Goal: Information Seeking & Learning: Learn about a topic

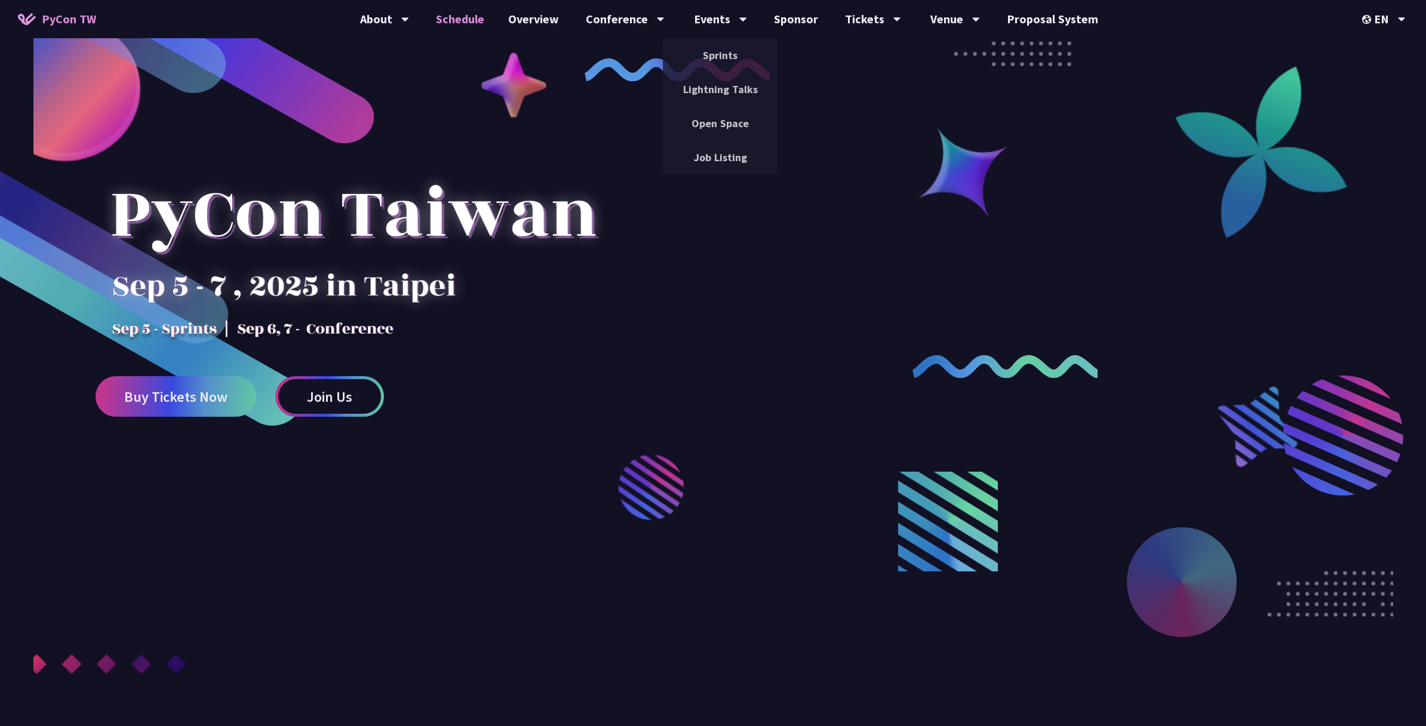
click at [454, 15] on link "Schedule" at bounding box center [460, 19] width 72 height 38
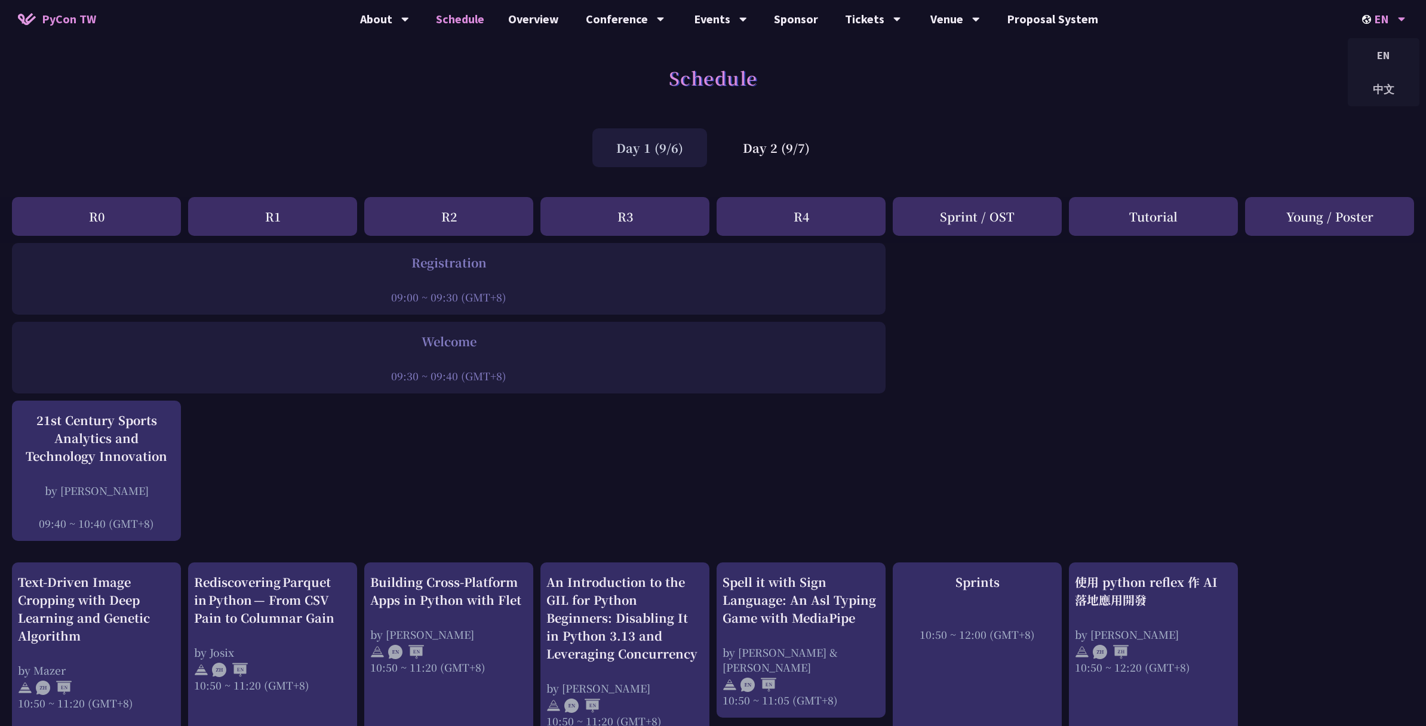
click at [1386, 16] on div "EN" at bounding box center [1384, 19] width 44 height 38
click at [1371, 80] on div "中文" at bounding box center [1383, 89] width 72 height 28
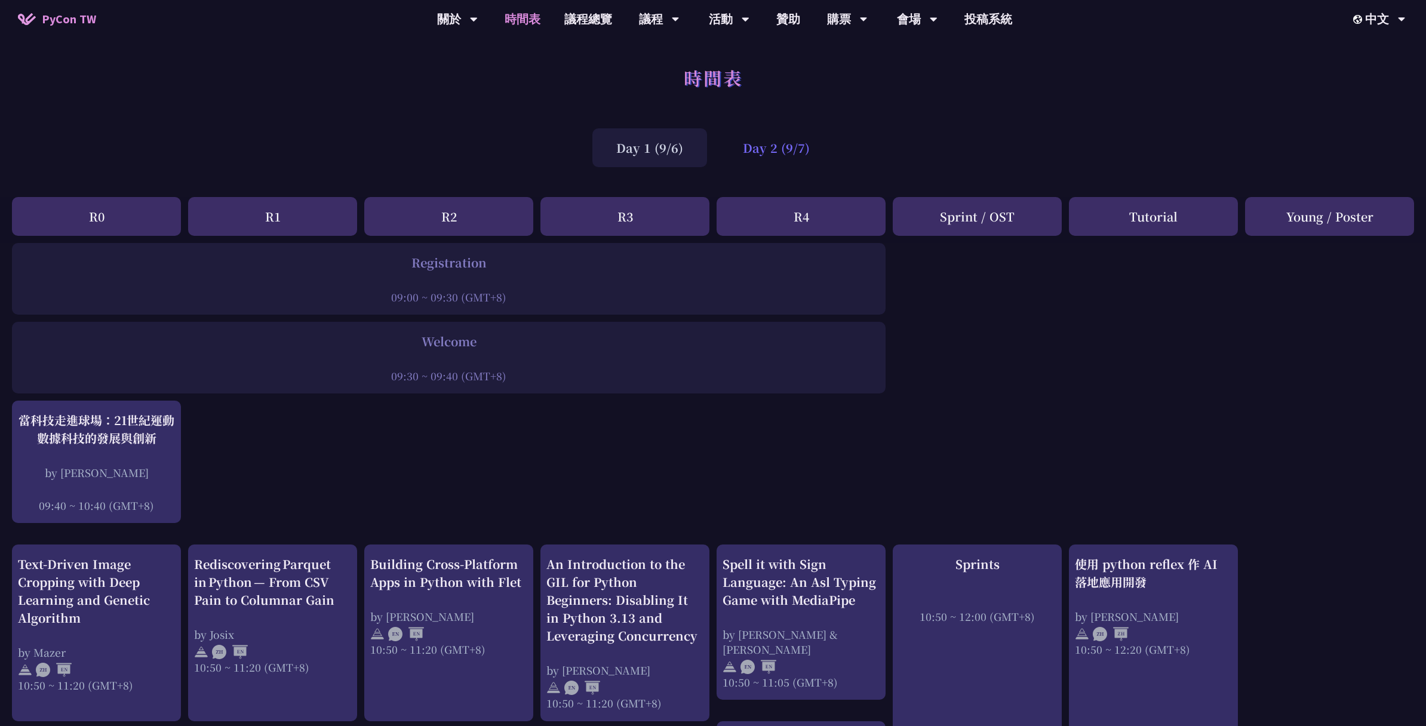
click at [780, 166] on div "Day 2 (9/7)" at bounding box center [776, 147] width 115 height 39
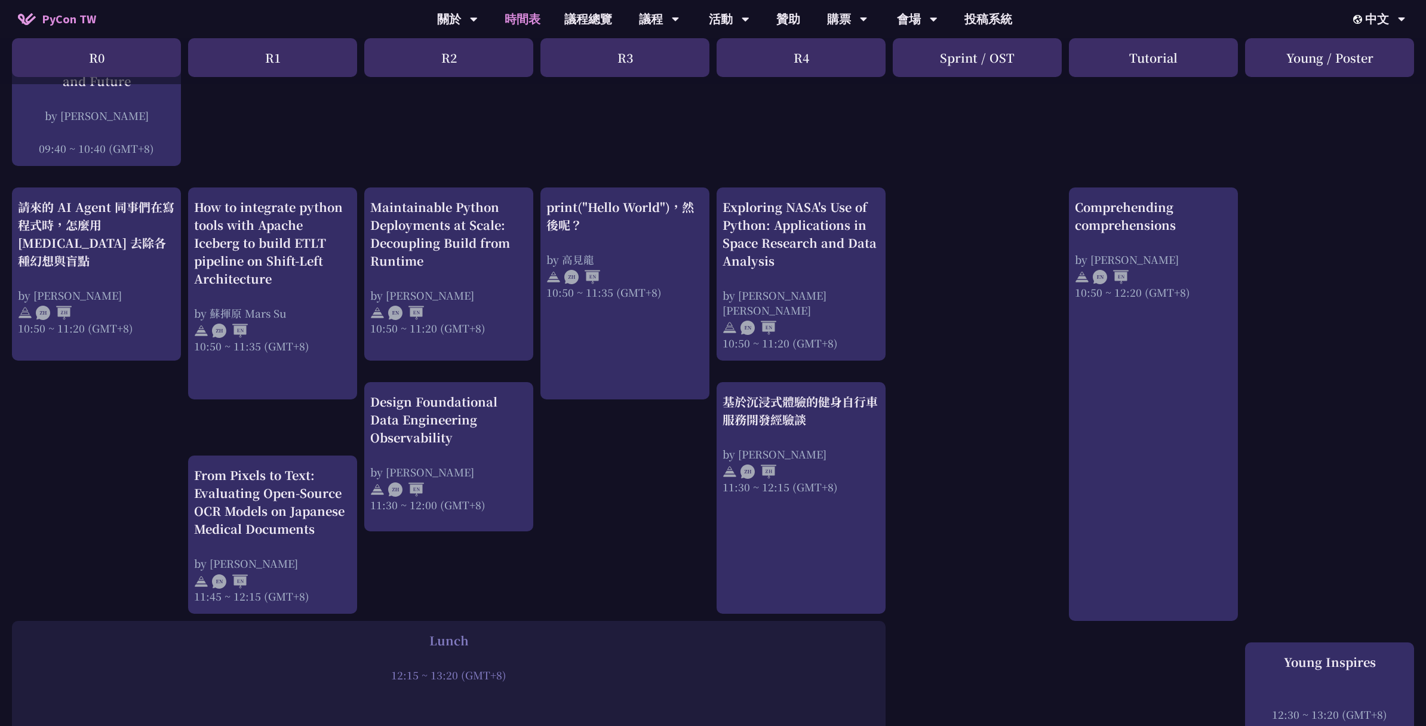
scroll to position [360, 0]
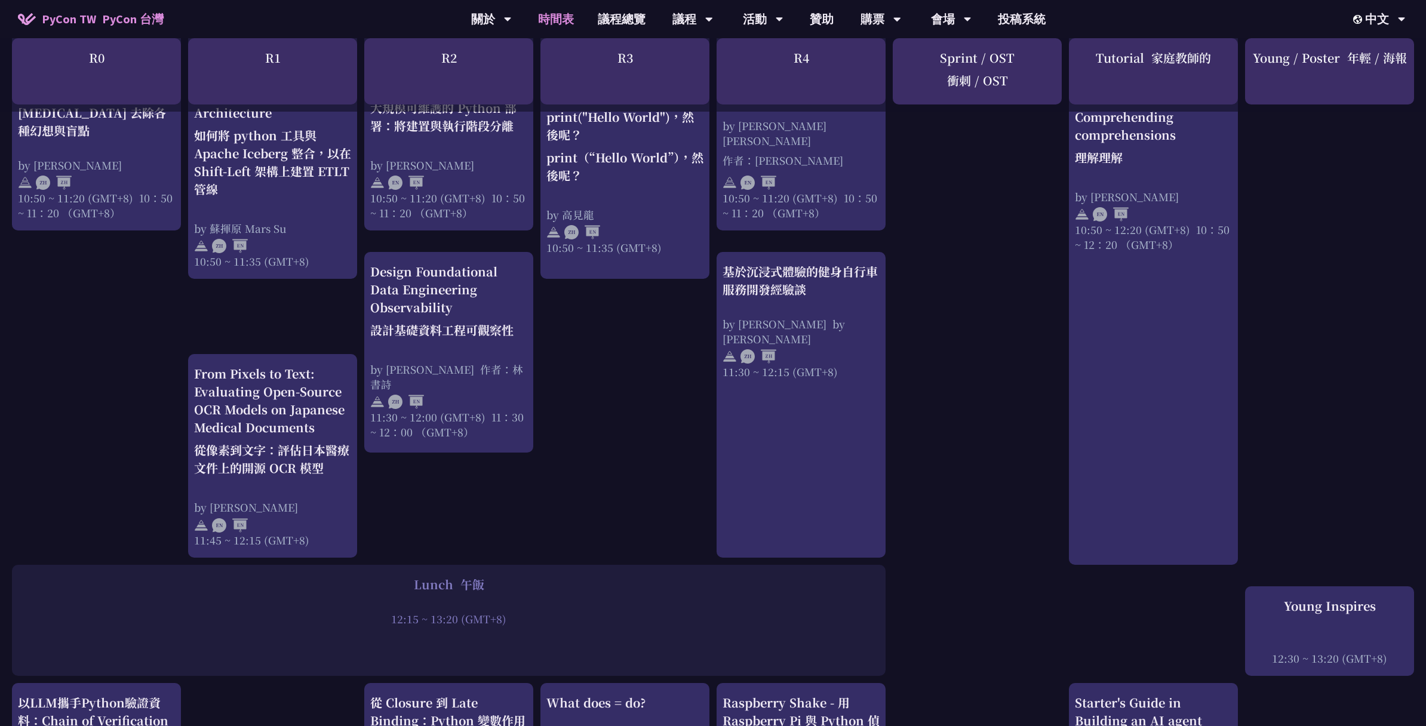
scroll to position [669, 0]
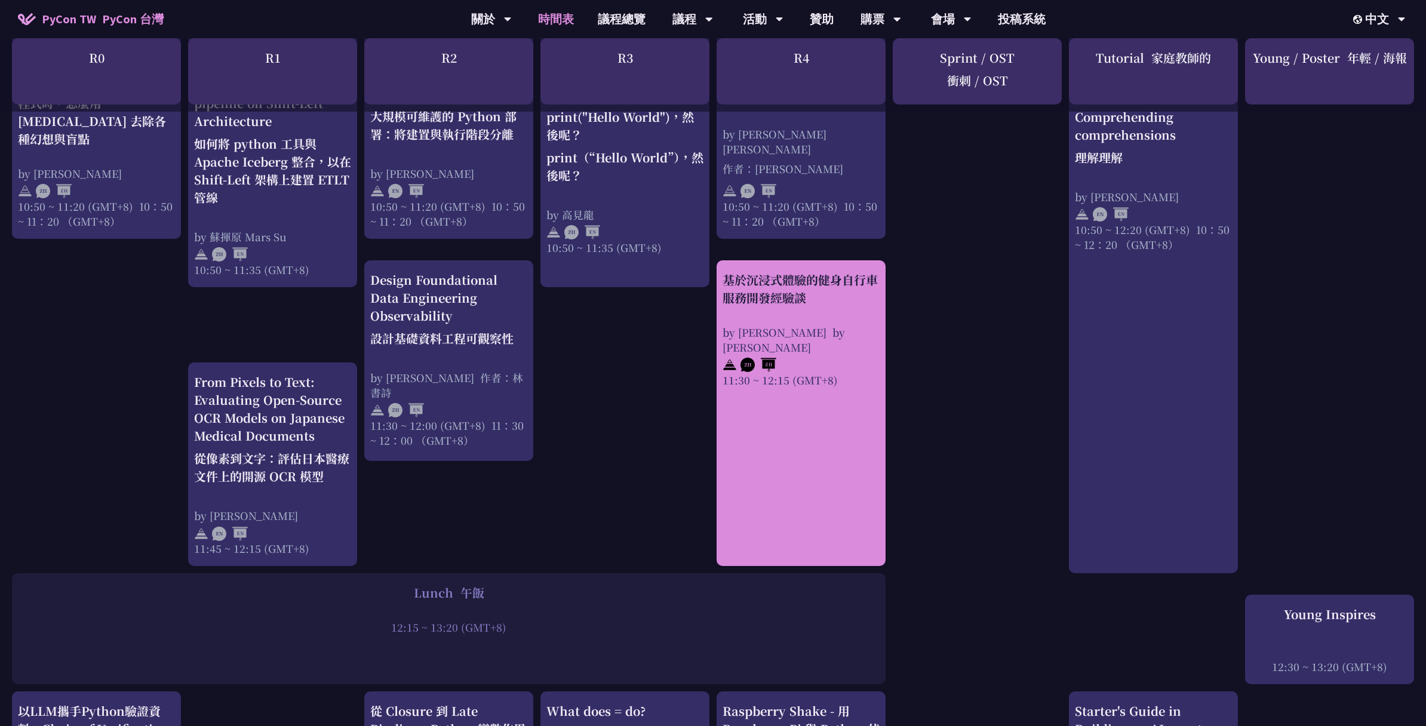
click at [826, 326] on div "by [PERSON_NAME] by [PERSON_NAME]" at bounding box center [800, 340] width 157 height 30
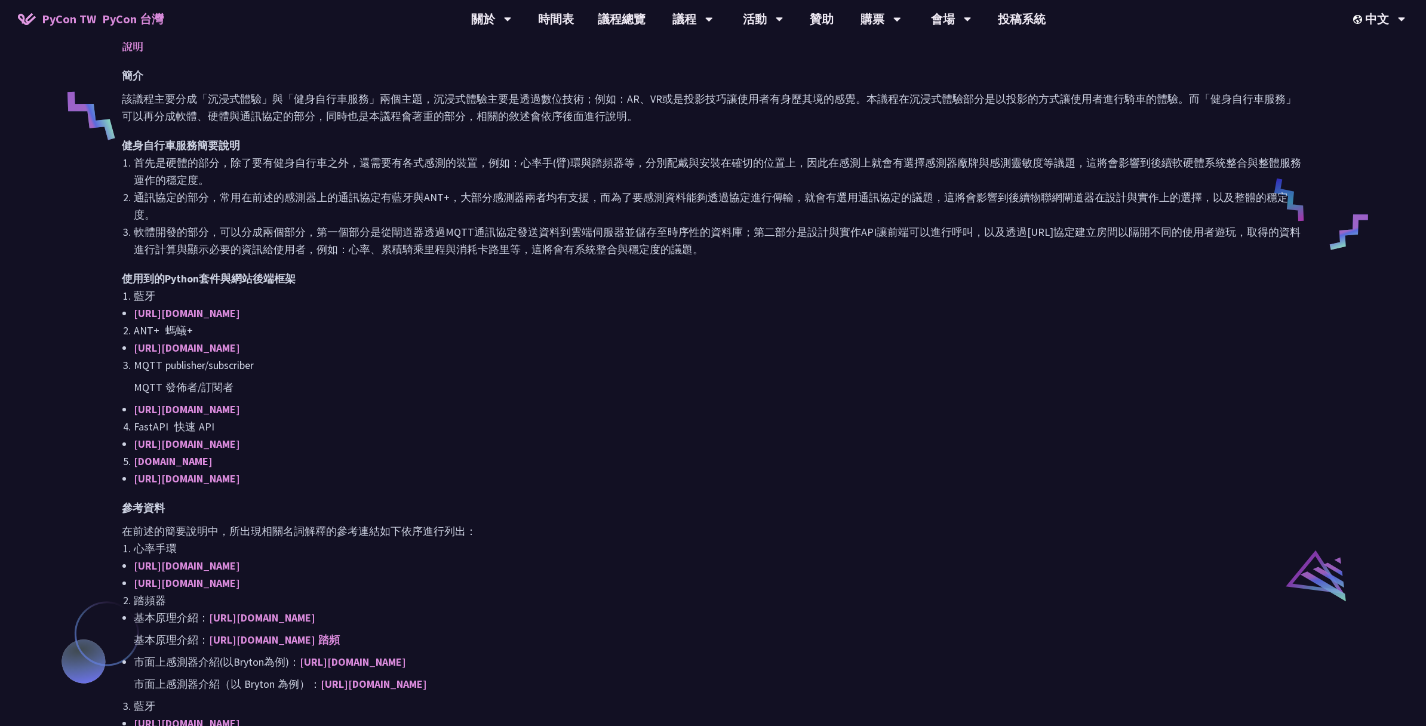
scroll to position [513, 0]
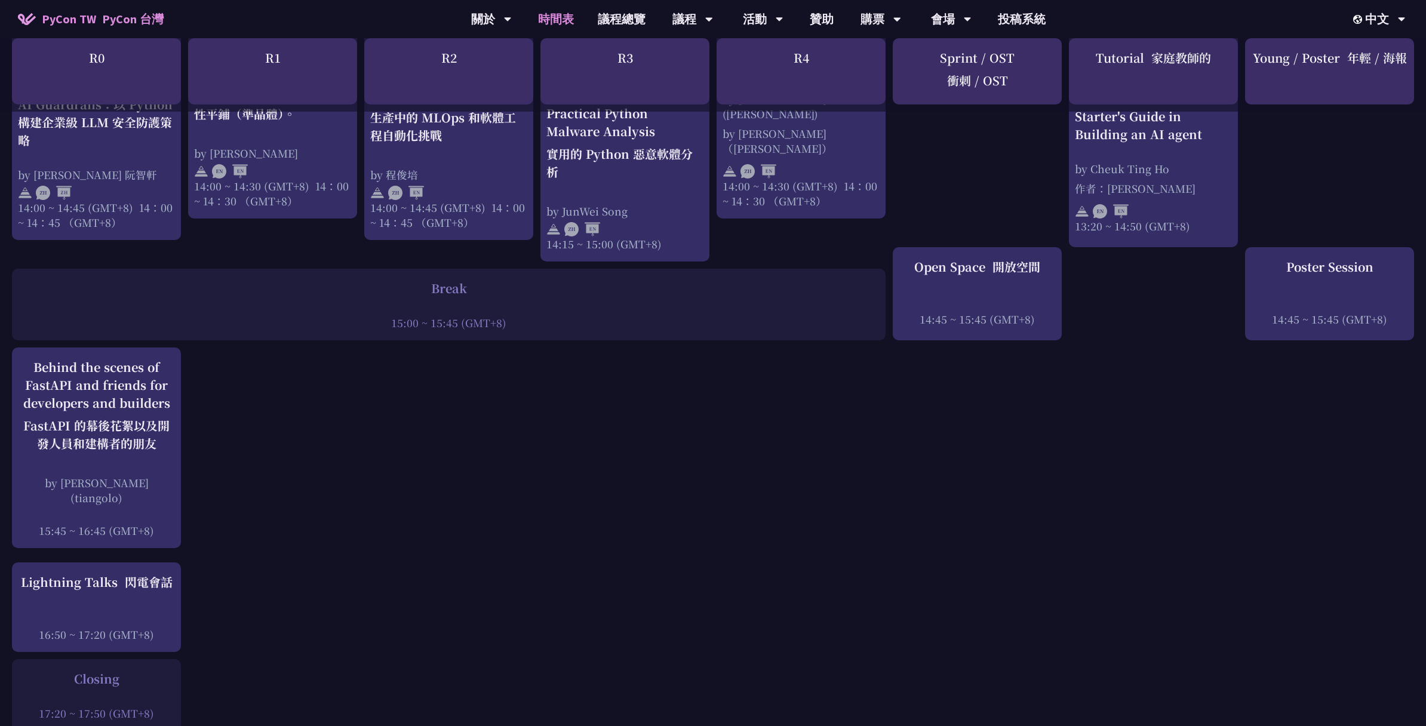
scroll to position [1696, 0]
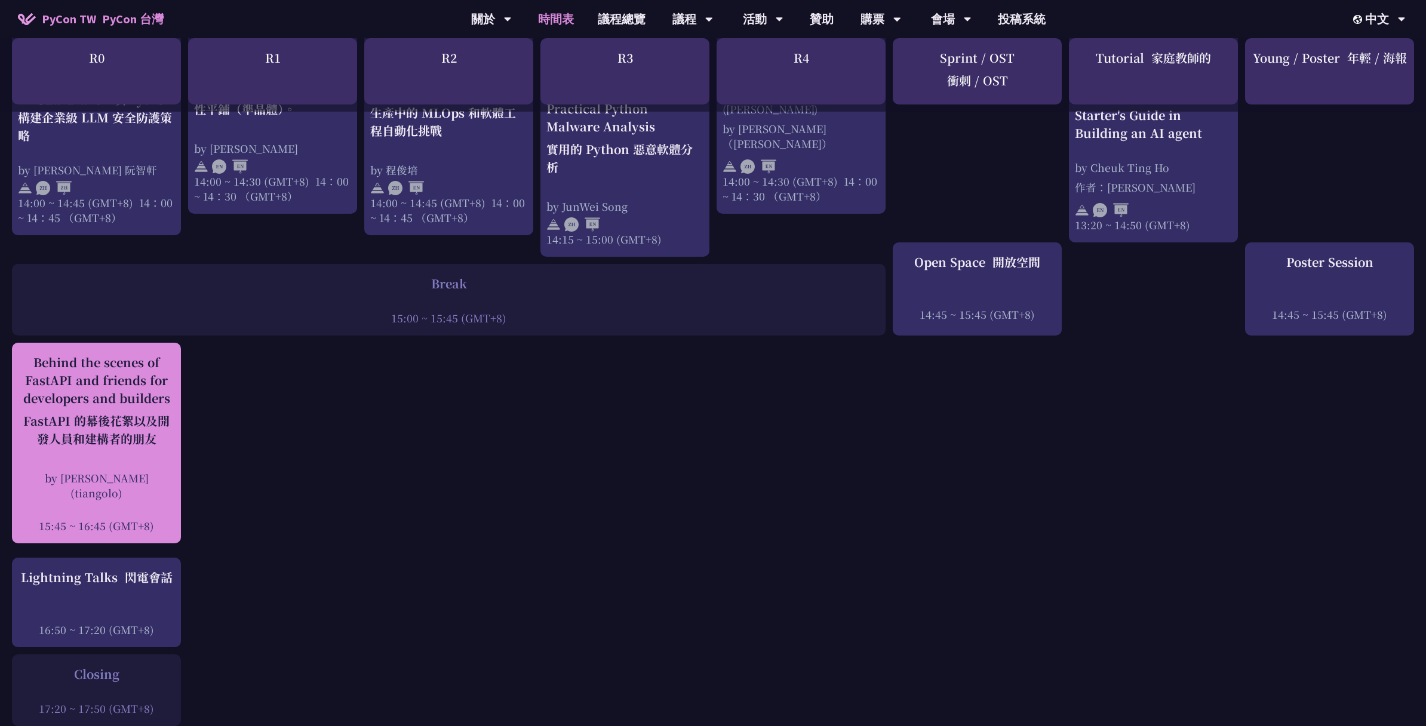
click at [115, 500] on div at bounding box center [96, 509] width 157 height 18
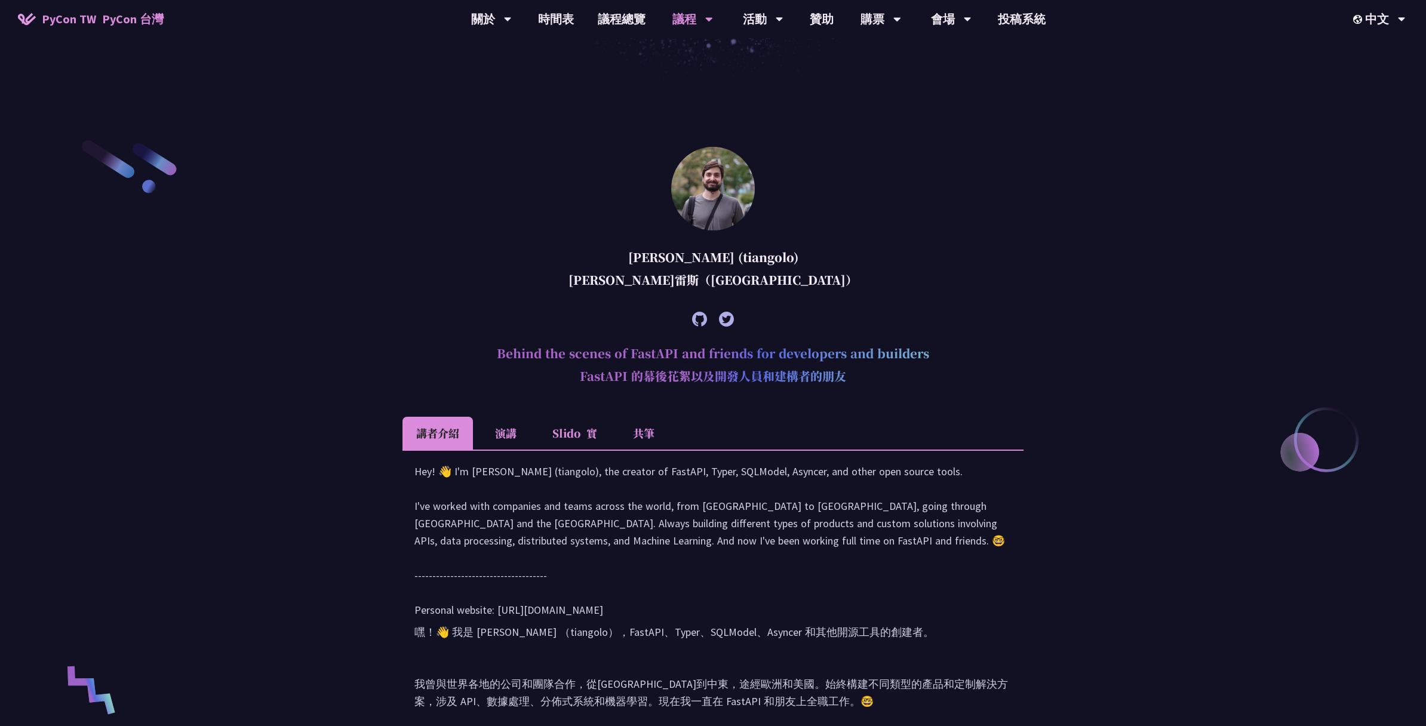
scroll to position [455, 0]
drag, startPoint x: 610, startPoint y: 253, endPoint x: 838, endPoint y: 283, distance: 230.1
click at [838, 283] on div "[PERSON_NAME] (tiangolo) [PERSON_NAME]雷斯（[GEOGRAPHIC_DATA]）" at bounding box center [712, 272] width 621 height 63
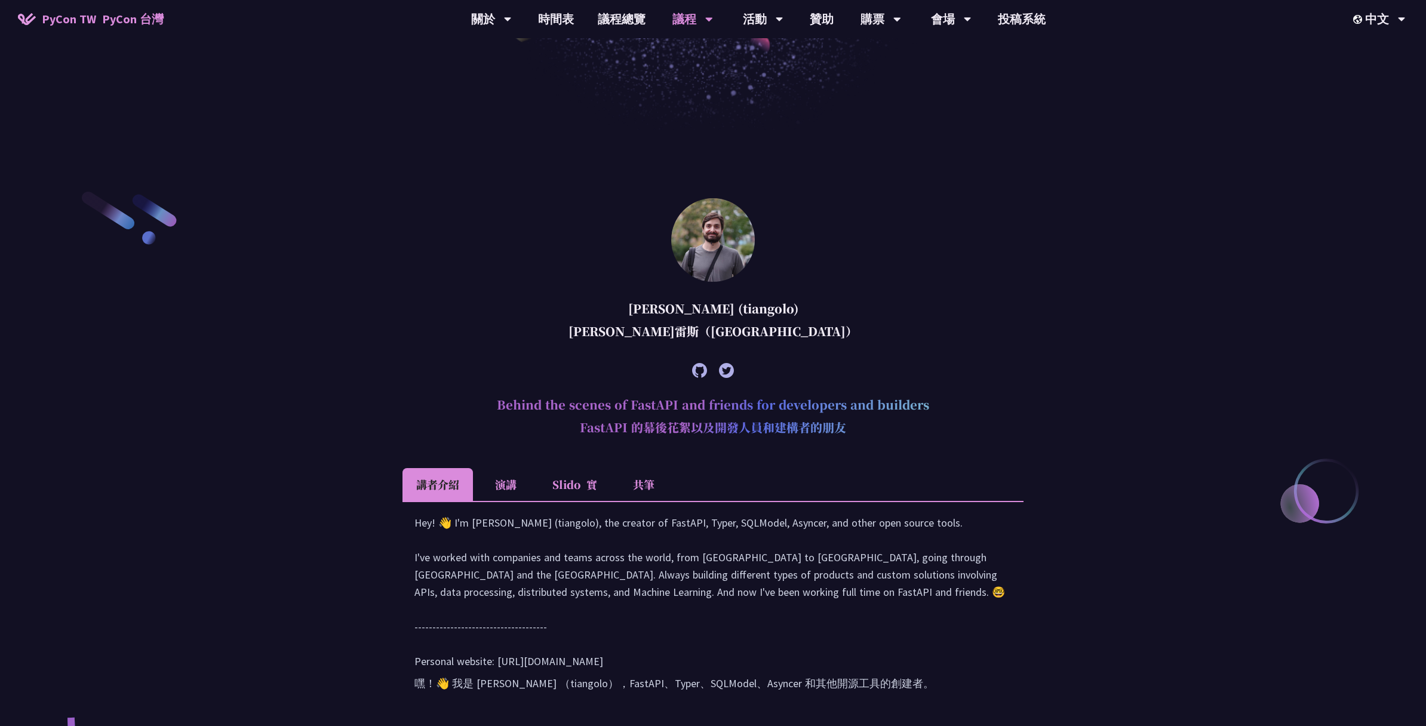
scroll to position [393, 0]
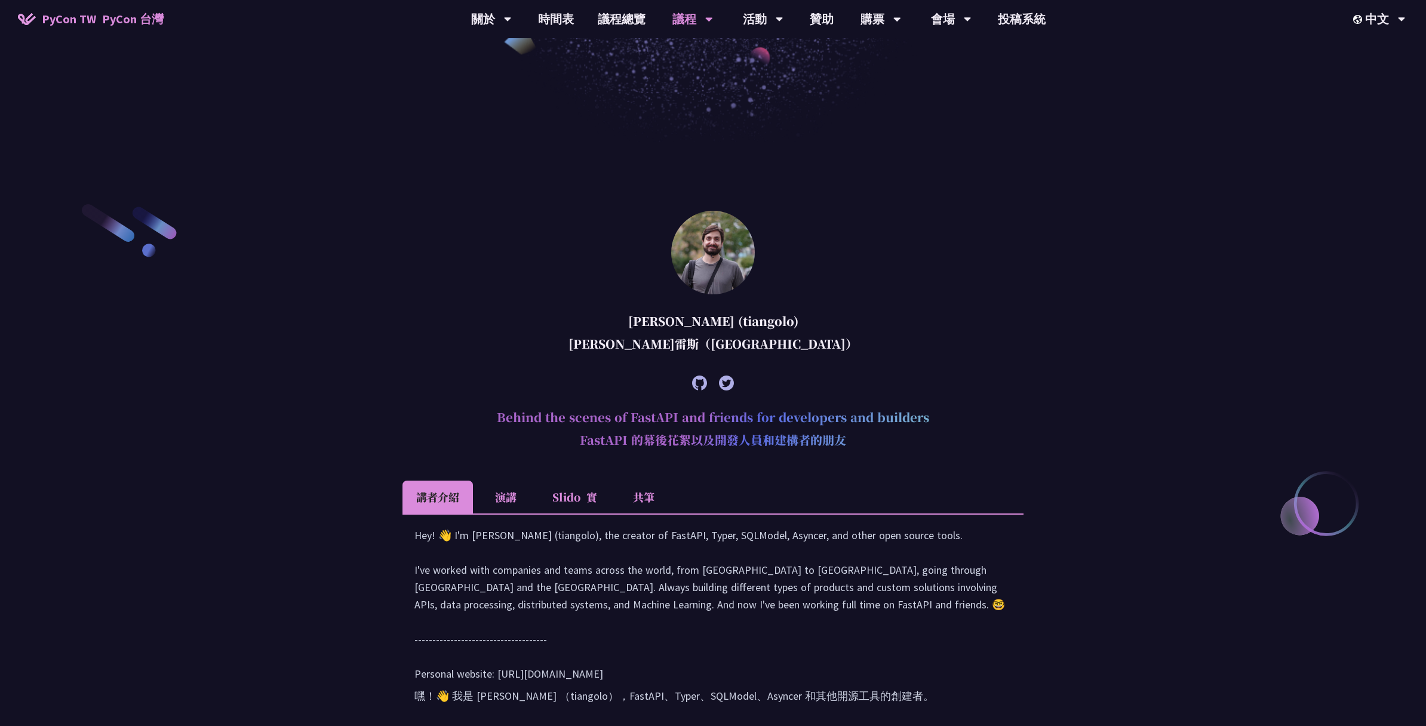
click at [441, 357] on div "[PERSON_NAME] (tiangolo) [PERSON_NAME]雷斯（[GEOGRAPHIC_DATA]）" at bounding box center [712, 334] width 621 height 63
